Goal: Task Accomplishment & Management: Use online tool/utility

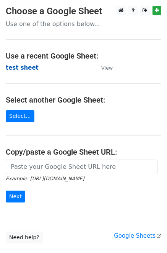
click at [16, 67] on strong "test sheet" at bounding box center [22, 67] width 33 height 7
click at [10, 67] on strong "test sheet" at bounding box center [22, 67] width 33 height 7
